Goal: Task Accomplishment & Management: Complete application form

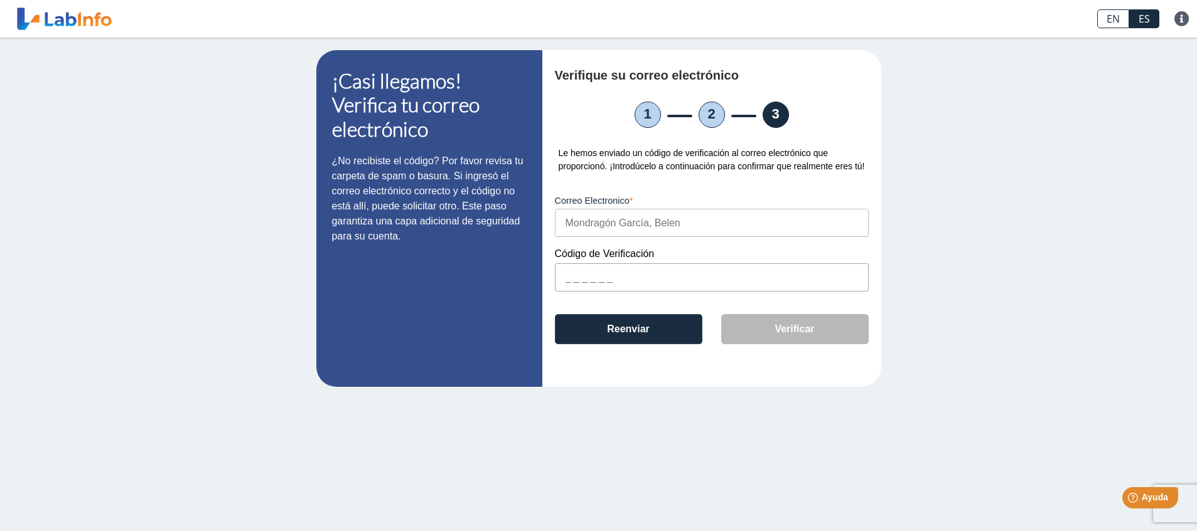
paste input "3621B9"
type input "3621B9"
click at [797, 342] on button "Verificar" at bounding box center [794, 329] width 147 height 30
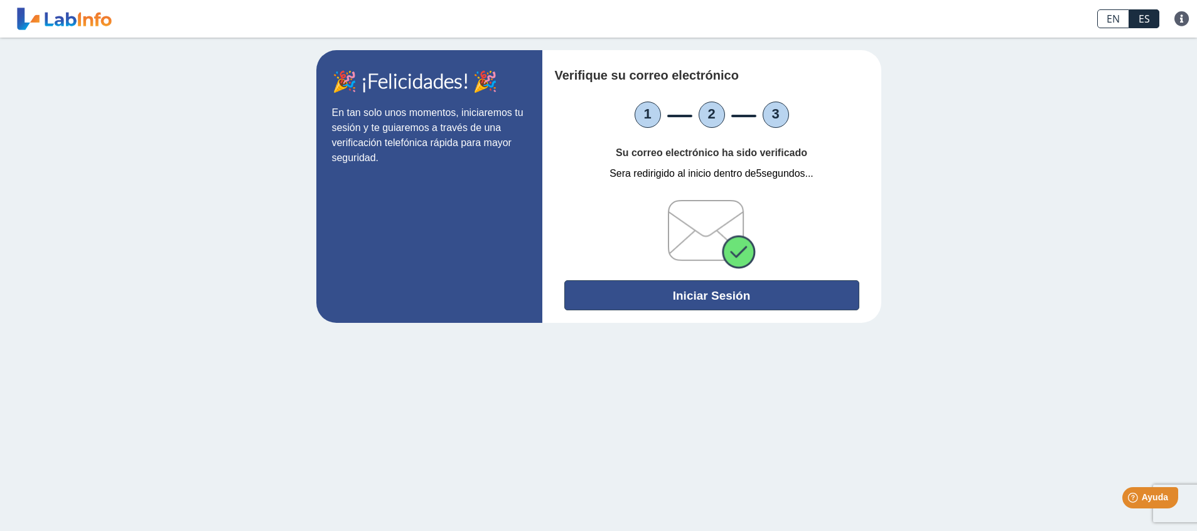
click at [716, 301] on button "Iniciar Sesión" at bounding box center [711, 295] width 295 height 30
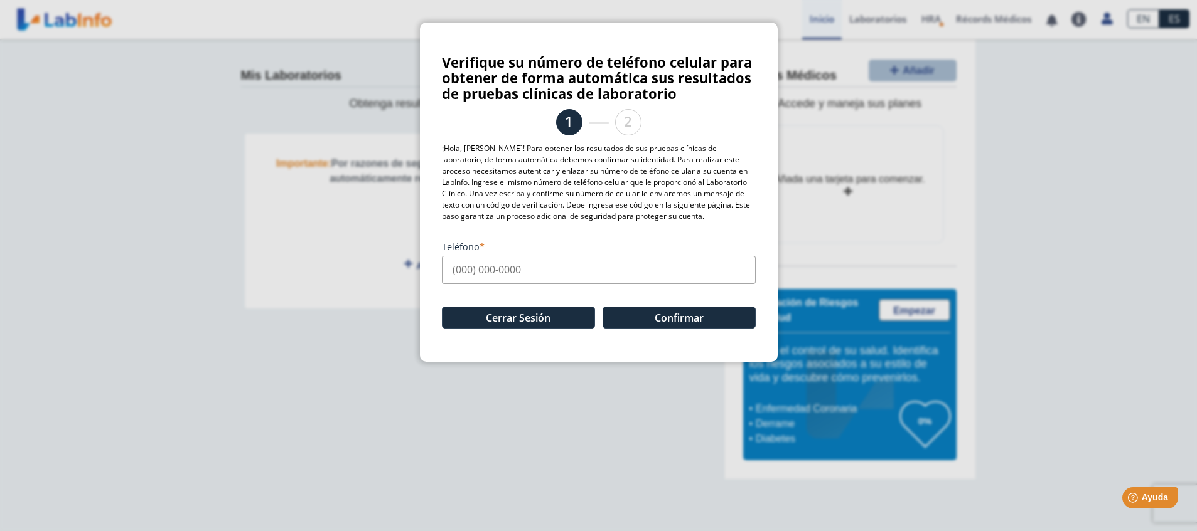
click at [458, 270] on input "Teléfono" at bounding box center [599, 270] width 314 height 28
type input "[PHONE_NUMBER]"
click at [655, 316] on button "Confirmar" at bounding box center [678, 318] width 153 height 22
